Goal: Find contact information: Find contact information

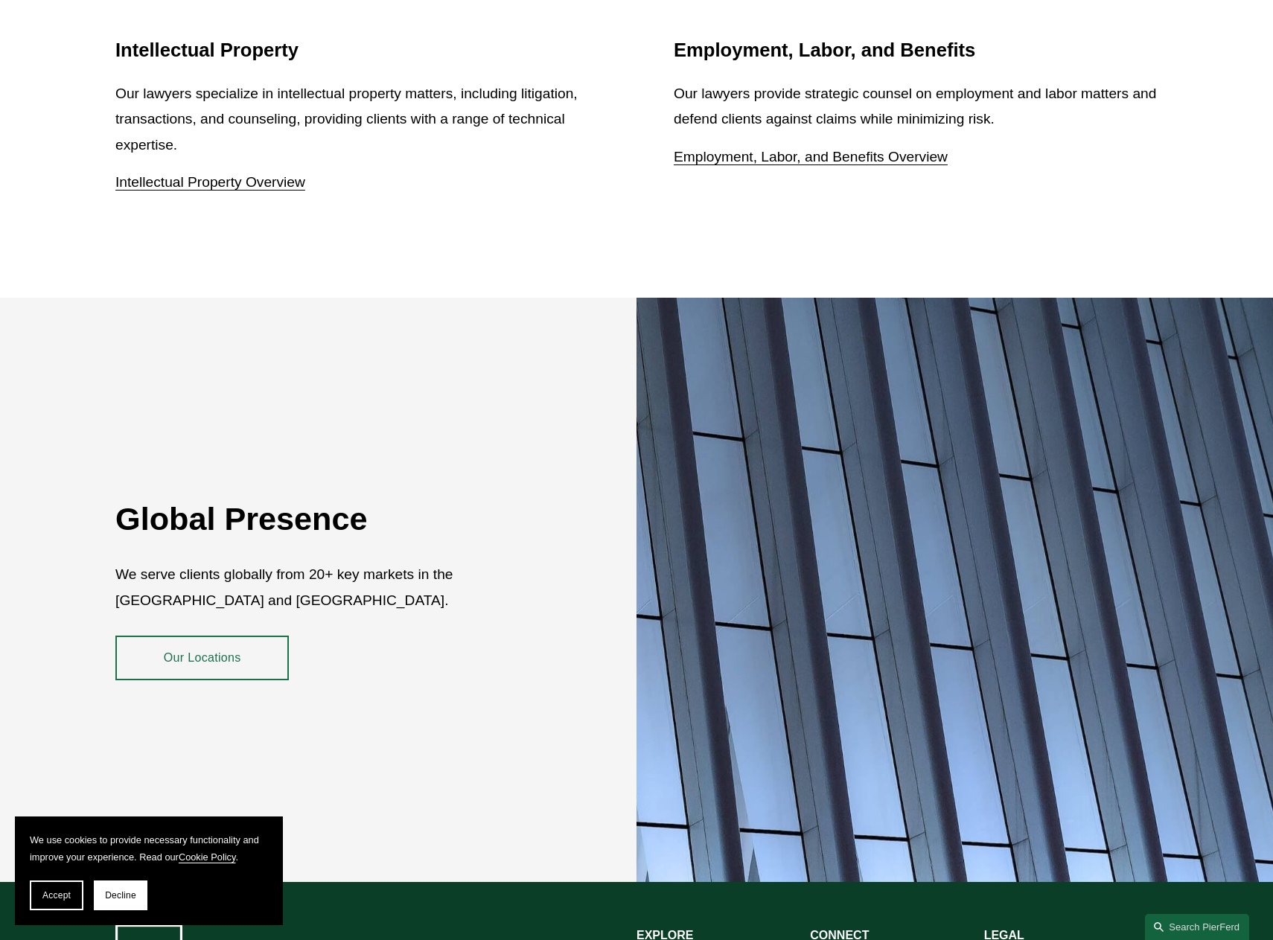
scroll to position [2669, 0]
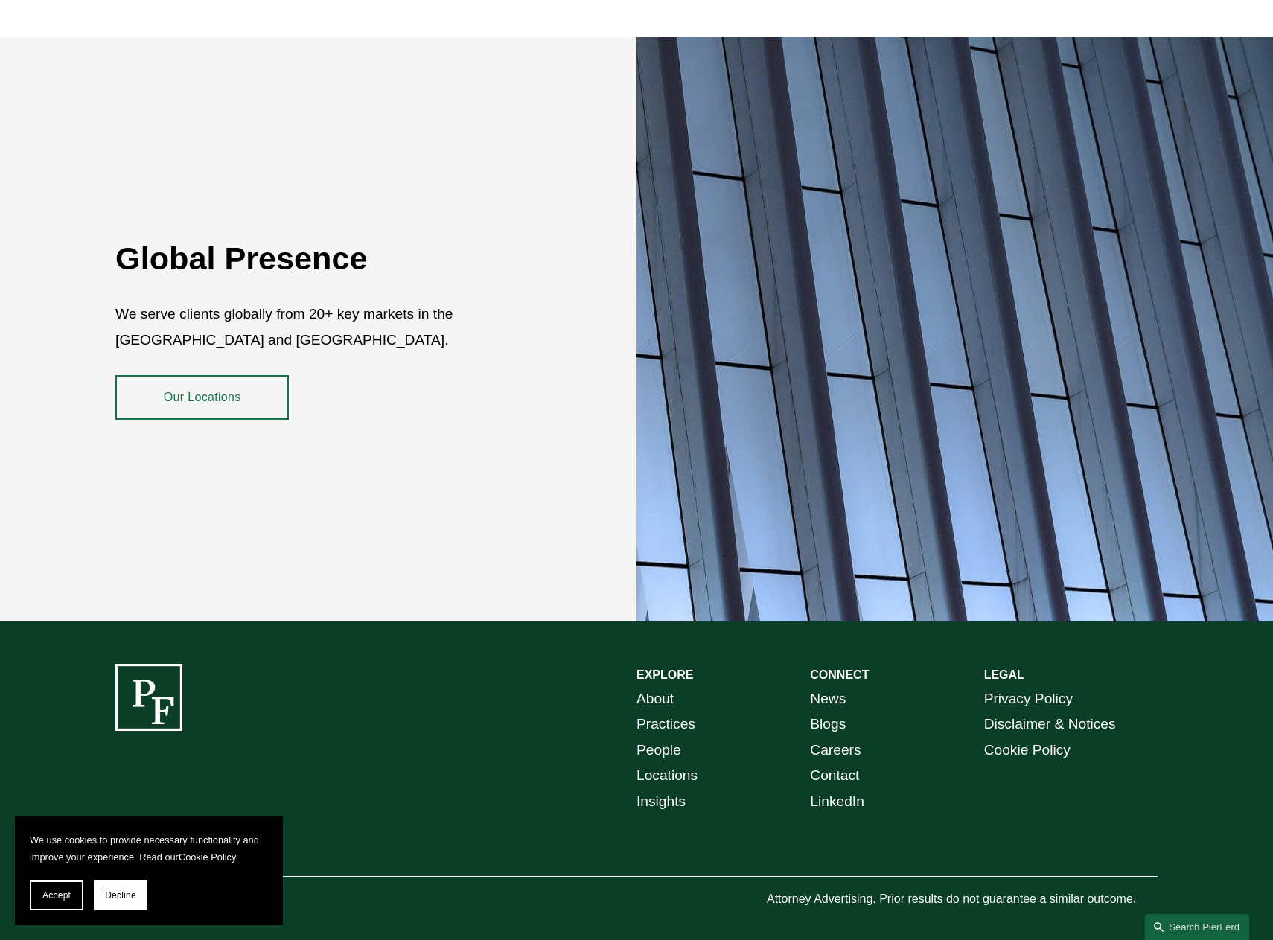
click at [845, 764] on link "Contact" at bounding box center [834, 776] width 49 height 26
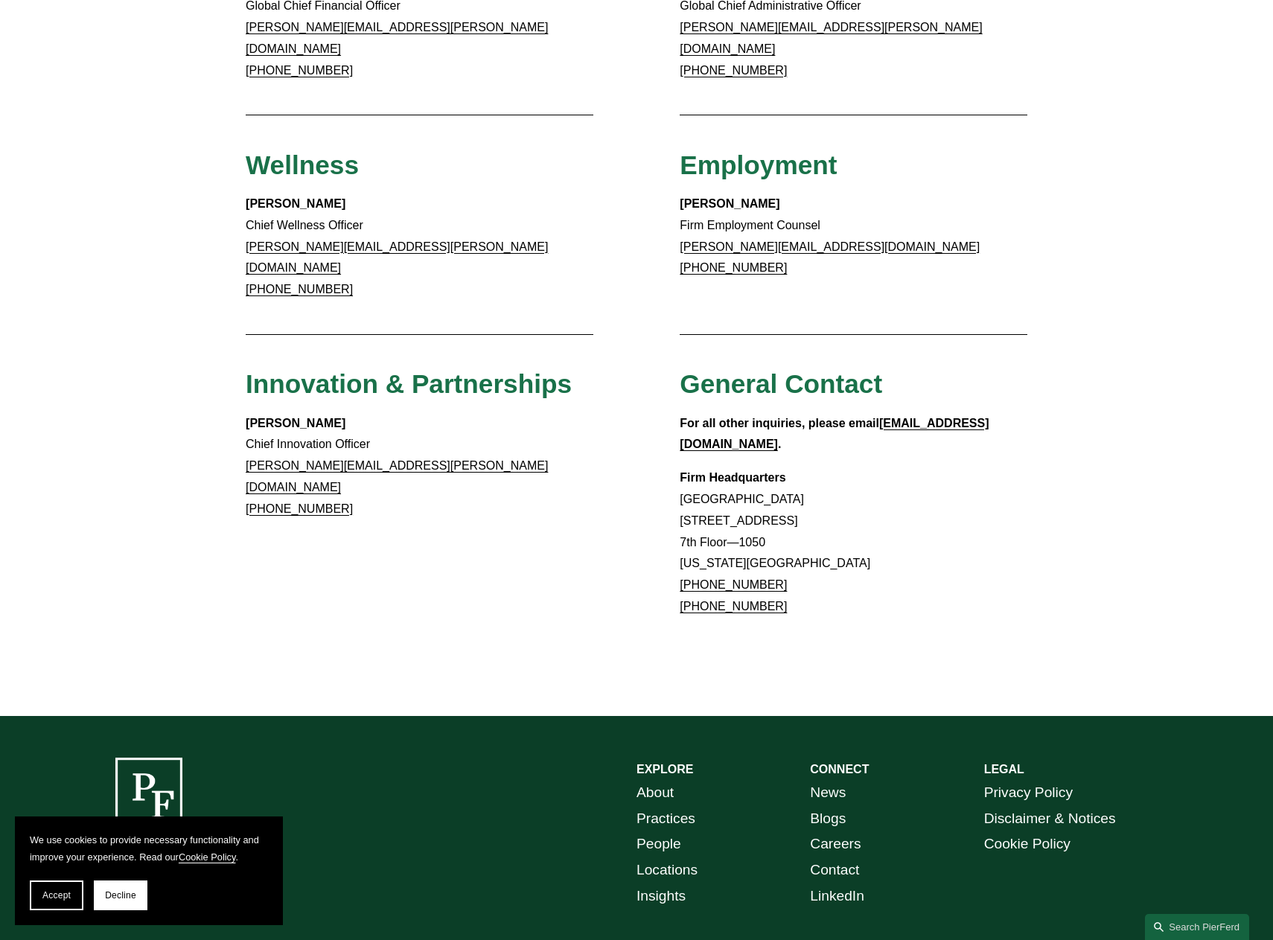
scroll to position [1101, 0]
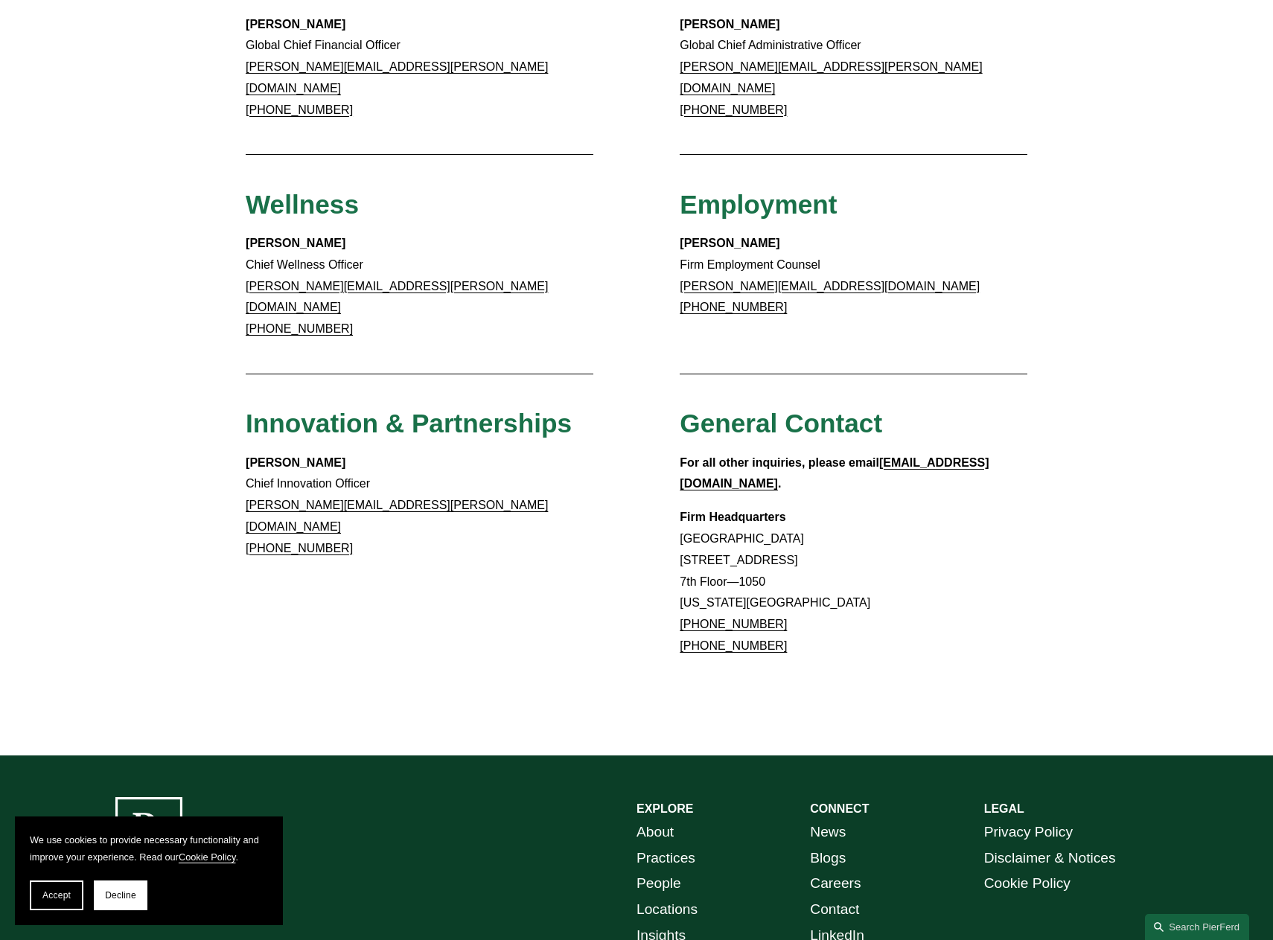
scroll to position [877, 0]
